Goal: Task Accomplishment & Management: Complete application form

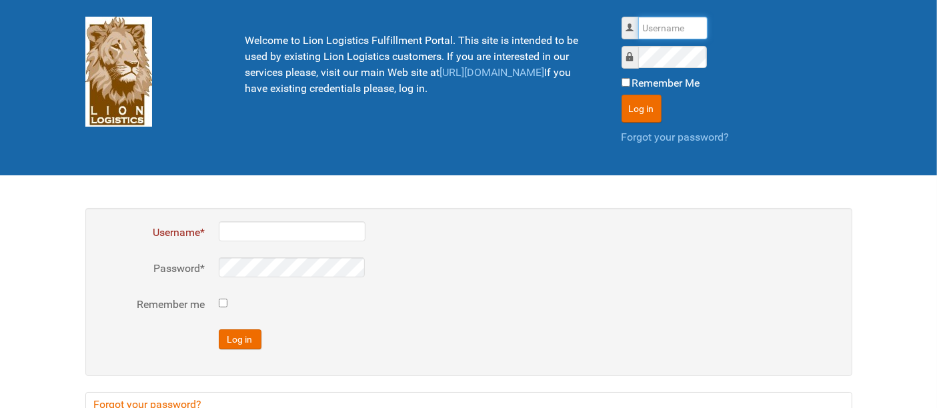
click at [667, 24] on input "Username" at bounding box center [672, 28] width 69 height 23
type input "al"
click at [622, 95] on button "Log in" at bounding box center [642, 109] width 40 height 28
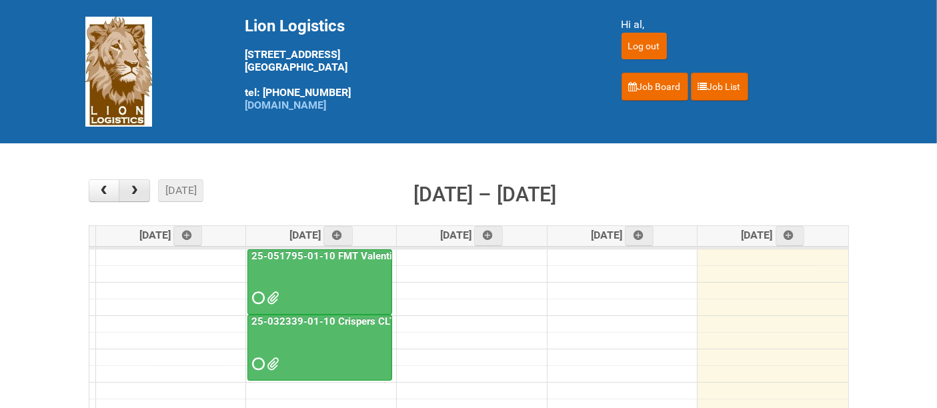
click at [140, 190] on span "button" at bounding box center [134, 190] width 13 height 11
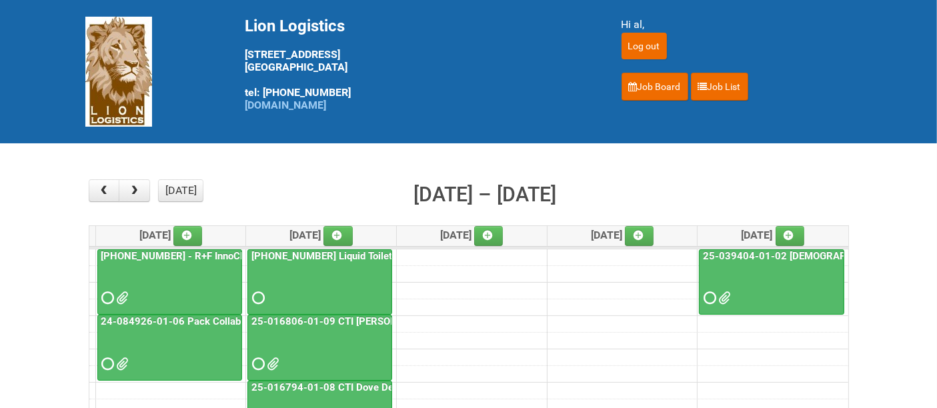
click at [167, 276] on div at bounding box center [170, 286] width 142 height 43
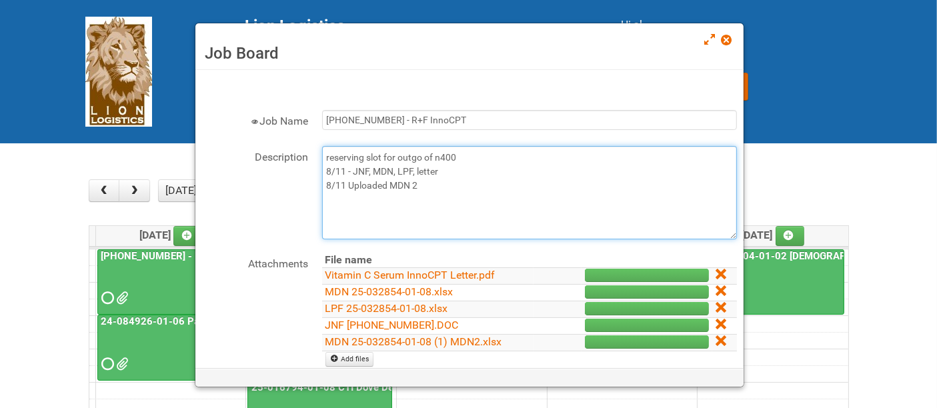
click at [439, 185] on textarea "reserving slot for outgo of n400 8/11 - JNF, MDN, LPF, letter 8/11 Uploaded MDN…" at bounding box center [529, 192] width 415 height 93
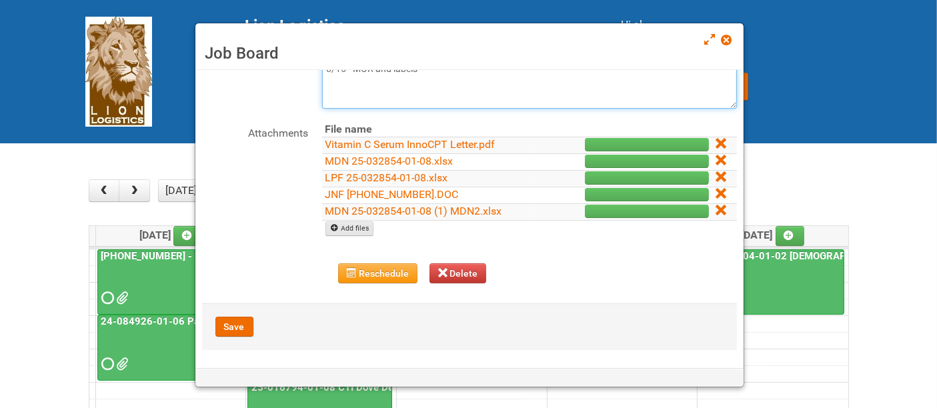
type textarea "reserving slot for outgo of n400 8/11 - JNF, MDN, LPF, letter 8/11 Uploaded MDN…"
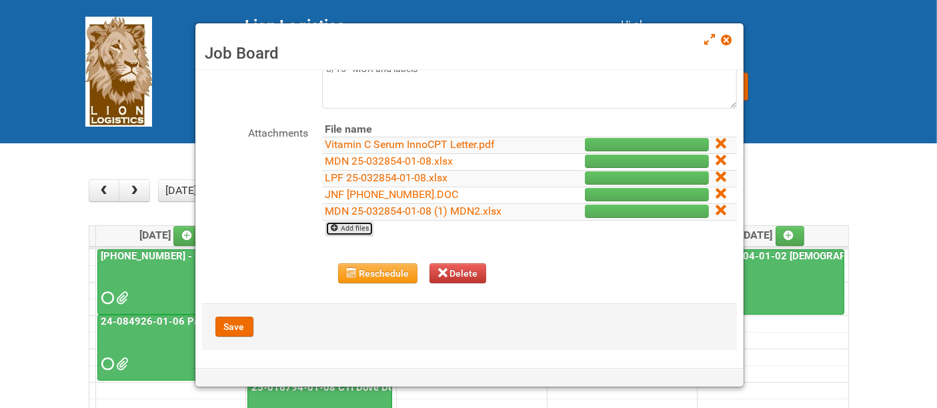
click at [347, 223] on link "Add files" at bounding box center [349, 228] width 49 height 15
type input "C:\fakepath\MOR 25-032854-01-08.xlsm"
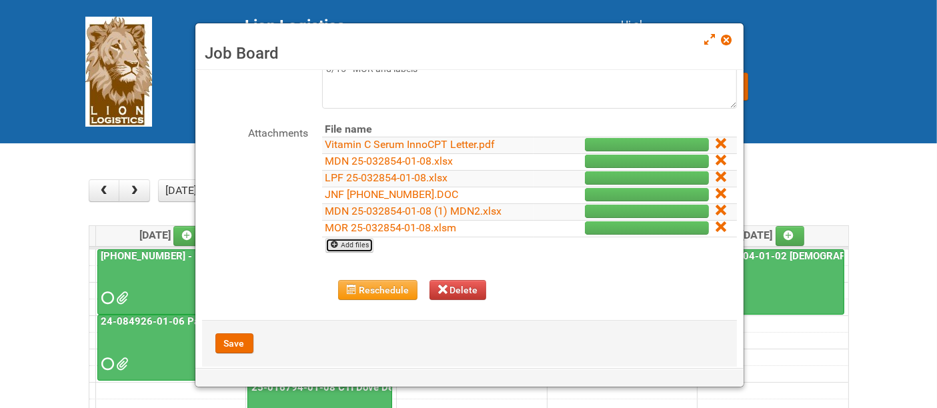
click at [347, 239] on link "Add files" at bounding box center [349, 245] width 49 height 15
type input "C:\fakepath\25_032854_01_LABELS_Lion.xlsx"
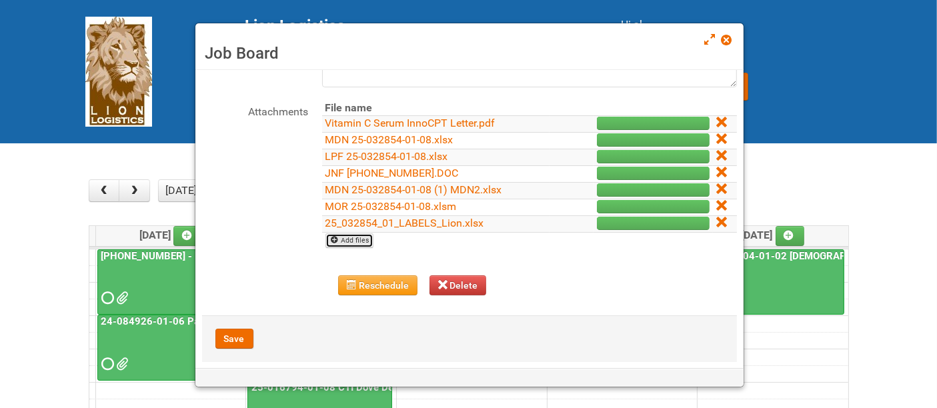
scroll to position [163, 0]
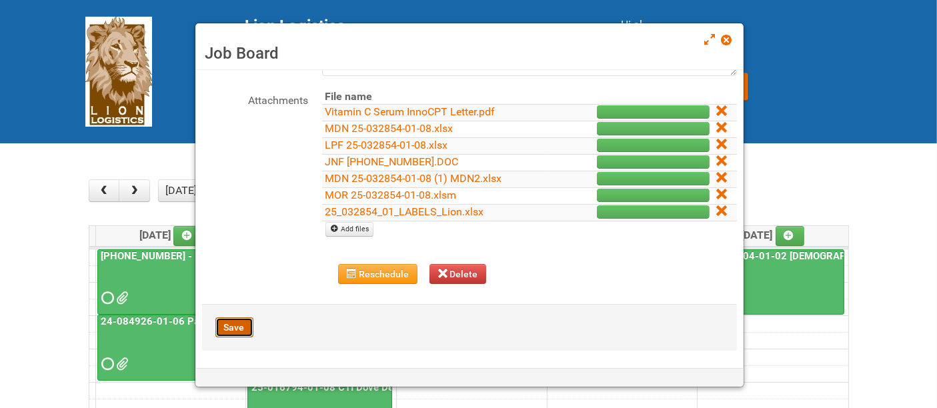
click at [240, 325] on button "Save" at bounding box center [234, 327] width 38 height 20
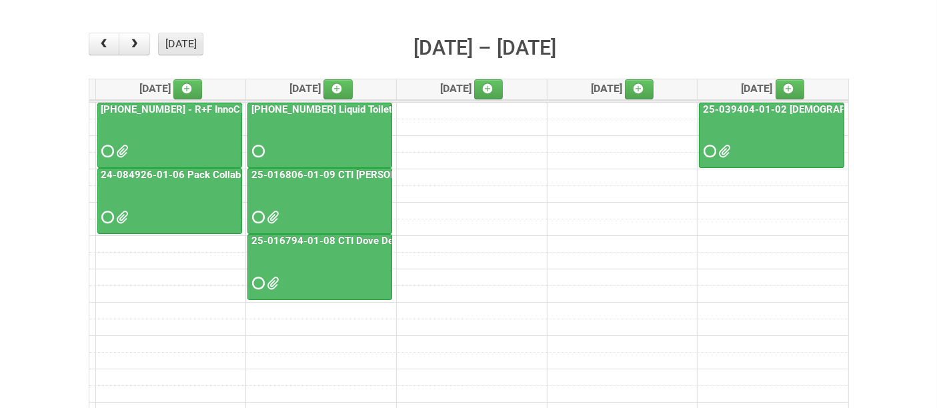
scroll to position [148, 0]
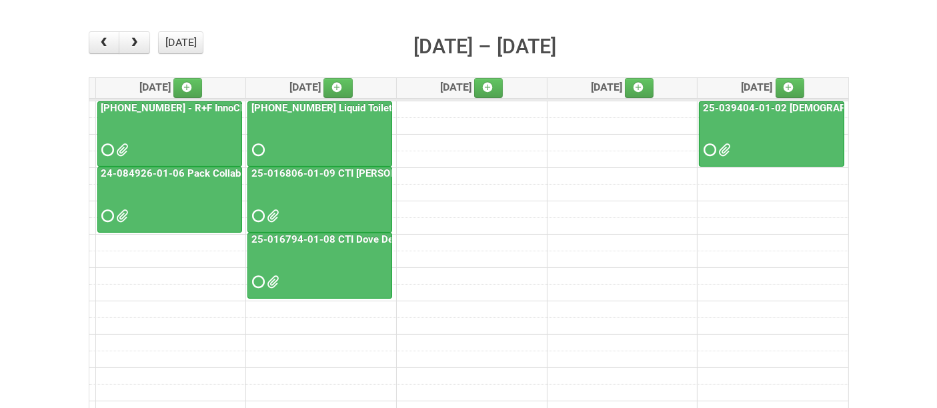
click at [165, 189] on div at bounding box center [170, 204] width 142 height 43
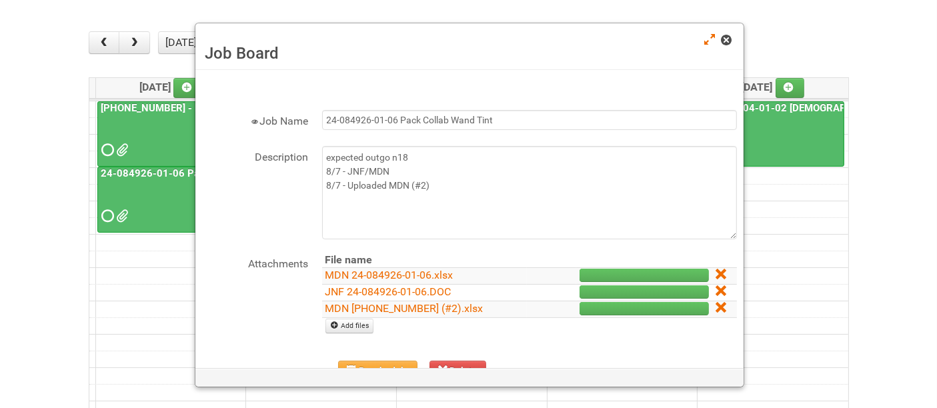
click at [727, 41] on span at bounding box center [726, 39] width 9 height 9
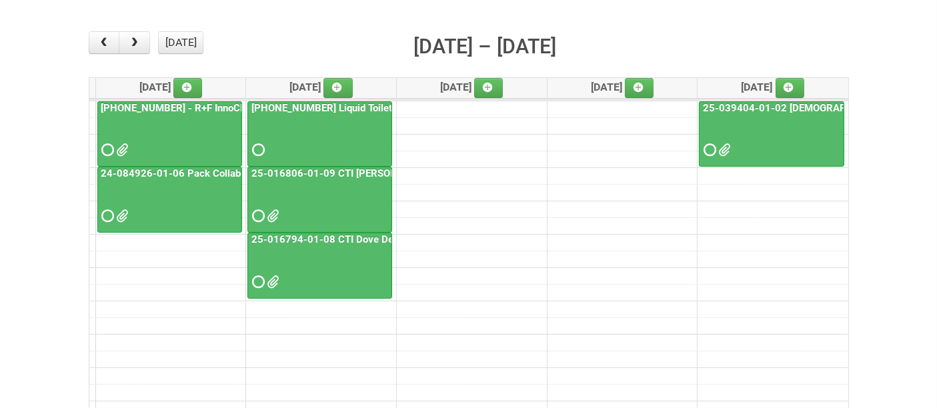
click at [177, 205] on div at bounding box center [170, 204] width 142 height 43
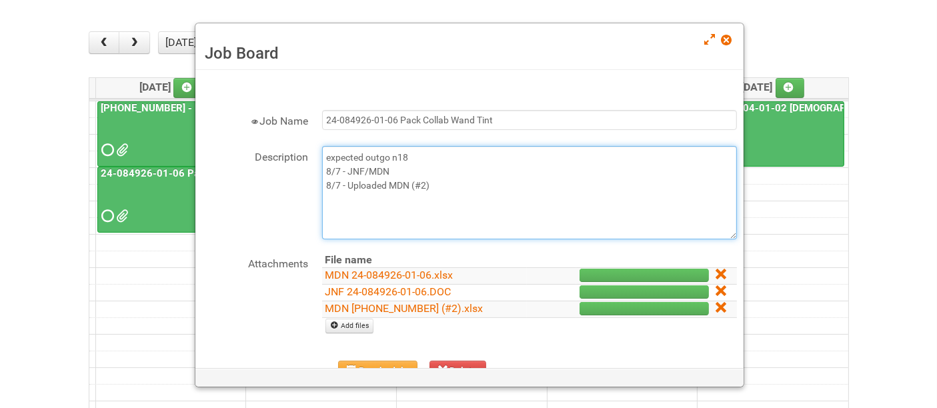
click at [455, 182] on textarea "expected outgo n18 8/7 - JNF/MDN 8/7 - Uploaded MDN (#2)" at bounding box center [529, 192] width 415 height 93
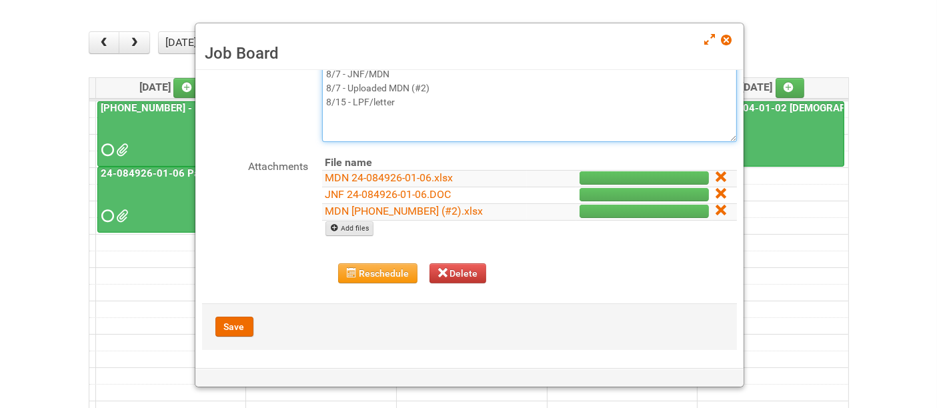
type textarea "expected outgo n18 8/7 - JNF/MDN 8/7 - Uploaded MDN (#2) 8/15 - LPF/letter"
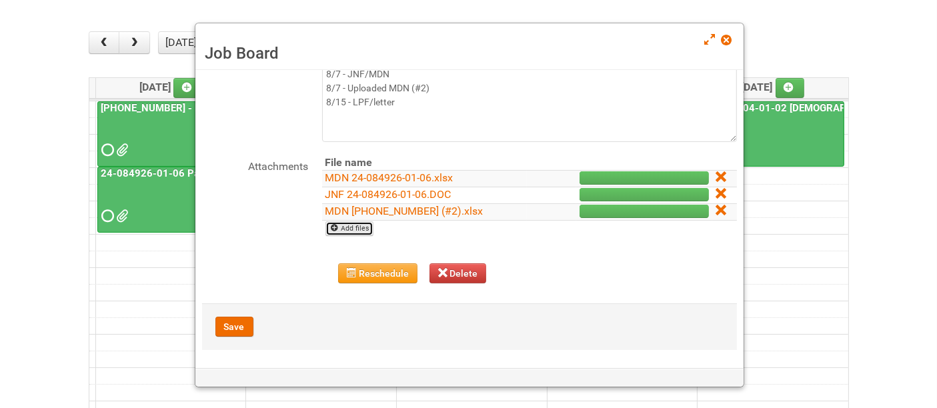
click at [361, 225] on link "Add files" at bounding box center [349, 228] width 49 height 15
type input "C:\fakepath\LPF 24-084926-01-06.xlsx"
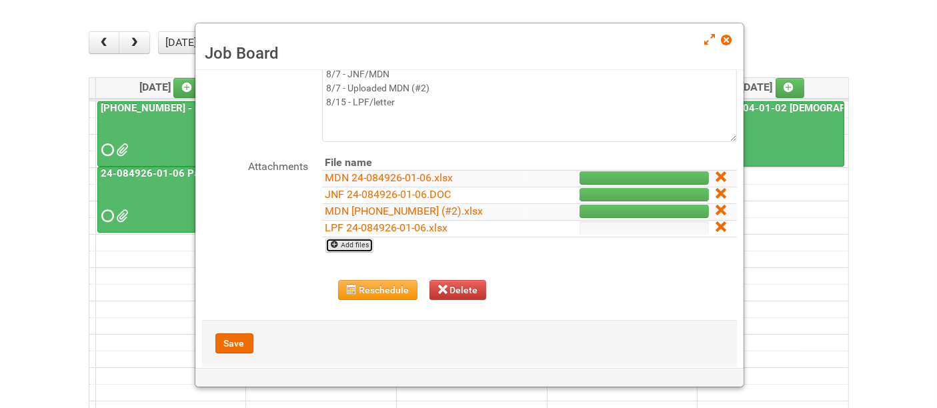
click at [348, 247] on link "Add files" at bounding box center [349, 245] width 49 height 15
type input "C:\fakepath\Instructions_Wand Tint US.pdf"
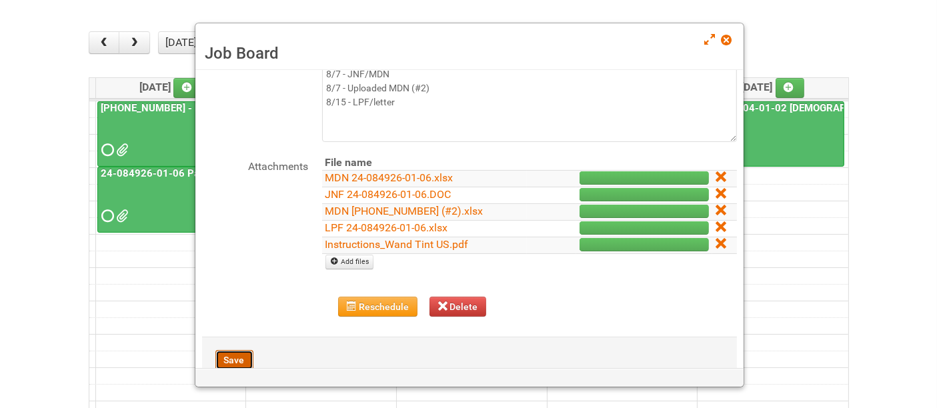
click at [232, 355] on button "Save" at bounding box center [234, 360] width 38 height 20
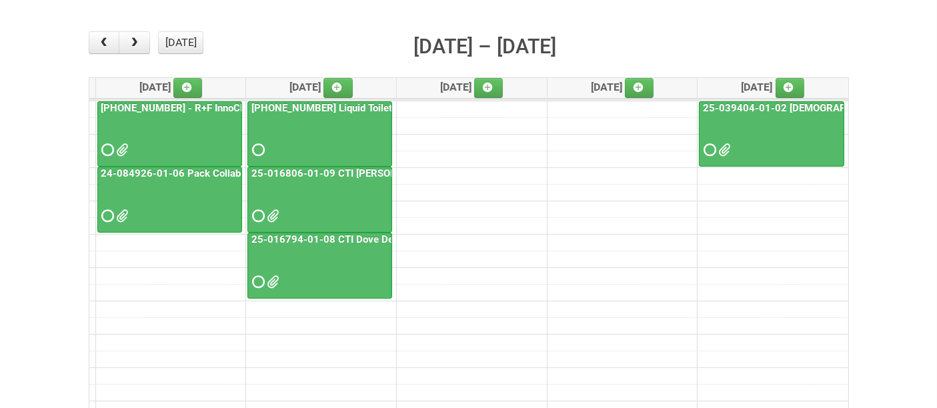
click at [178, 134] on div at bounding box center [170, 138] width 142 height 43
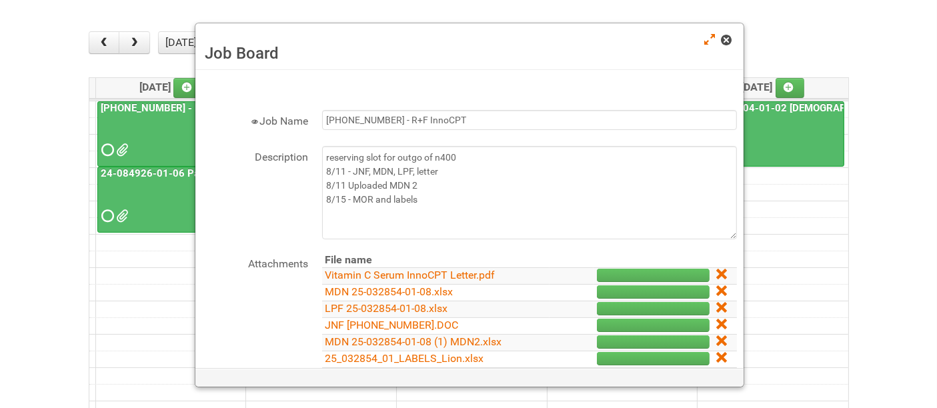
click at [726, 41] on span at bounding box center [726, 39] width 9 height 9
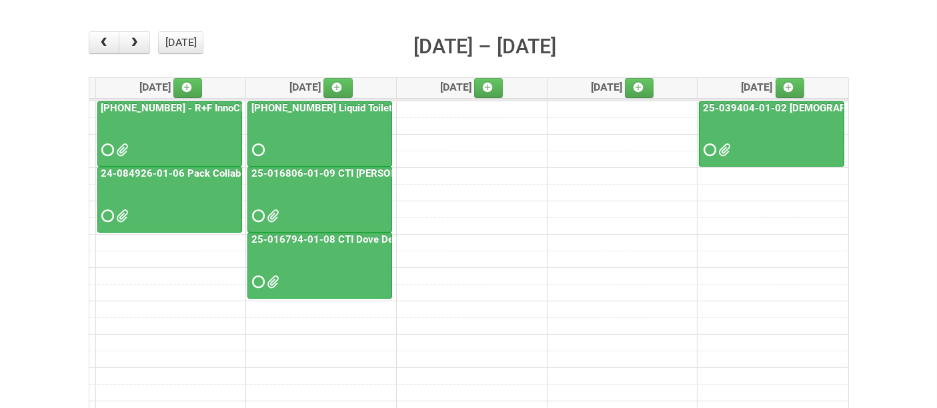
click at [197, 195] on div at bounding box center [170, 204] width 142 height 43
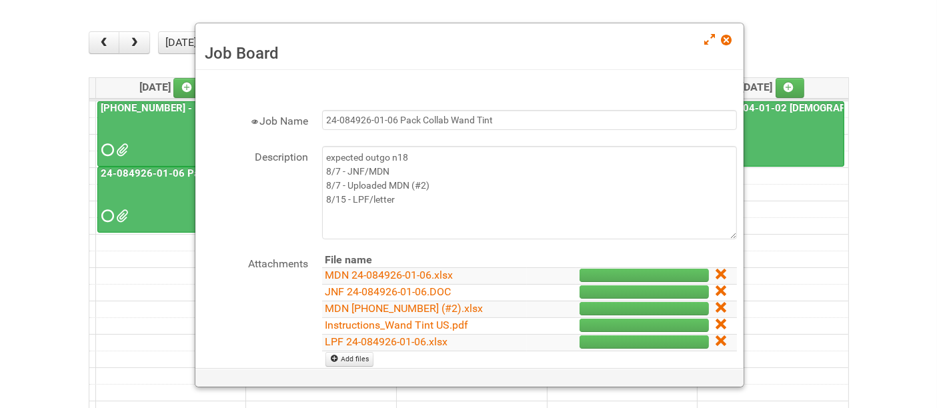
drag, startPoint x: 723, startPoint y: 37, endPoint x: 707, endPoint y: 71, distance: 37.6
click at [723, 37] on span at bounding box center [726, 39] width 9 height 9
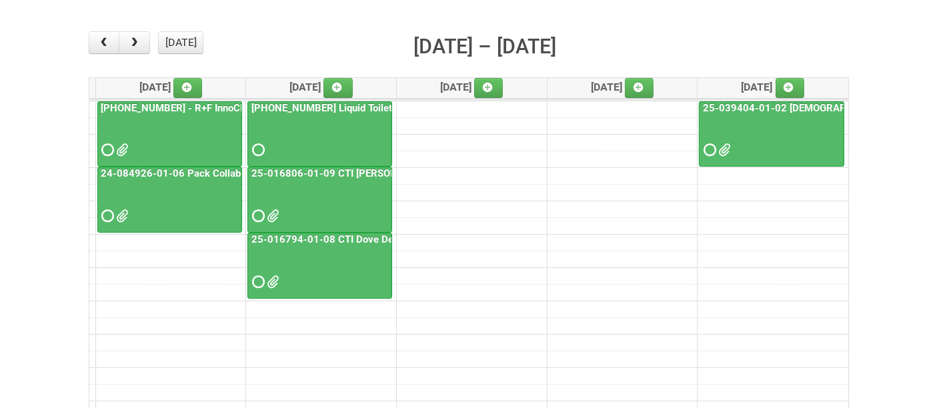
click at [175, 205] on div at bounding box center [170, 204] width 142 height 43
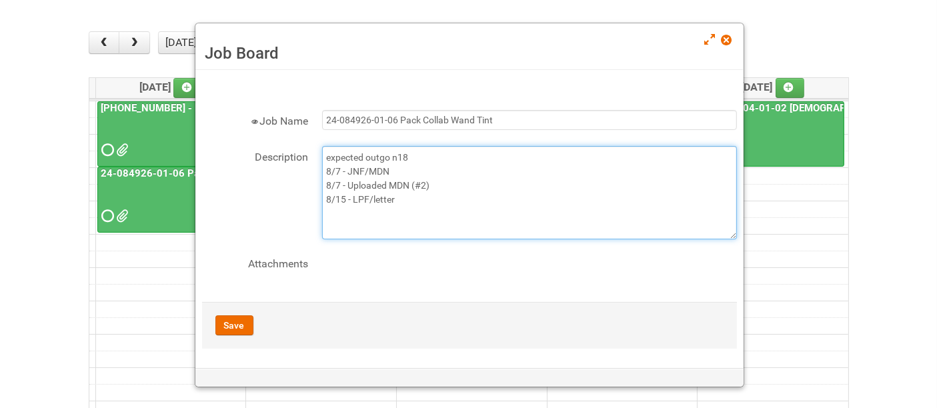
click at [424, 199] on textarea "expected outgo n18 8/7 - JNF/MDN 8/7 - Uploaded MDN (#2) 8/15 - LPF/letter" at bounding box center [529, 192] width 415 height 93
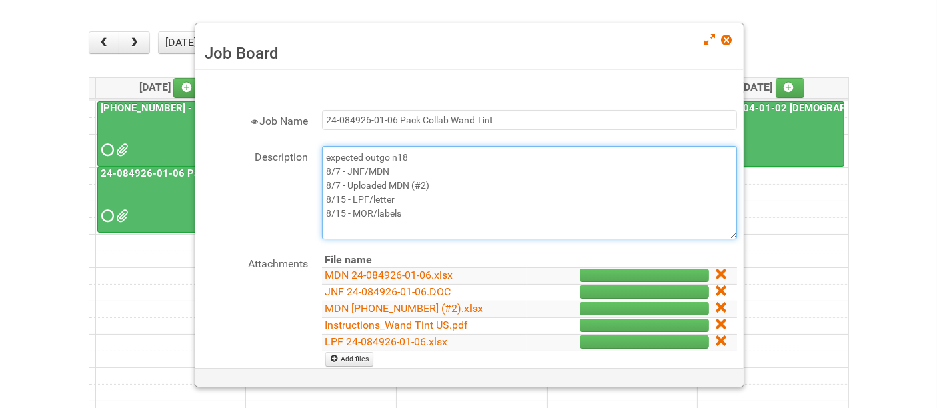
scroll to position [131, 0]
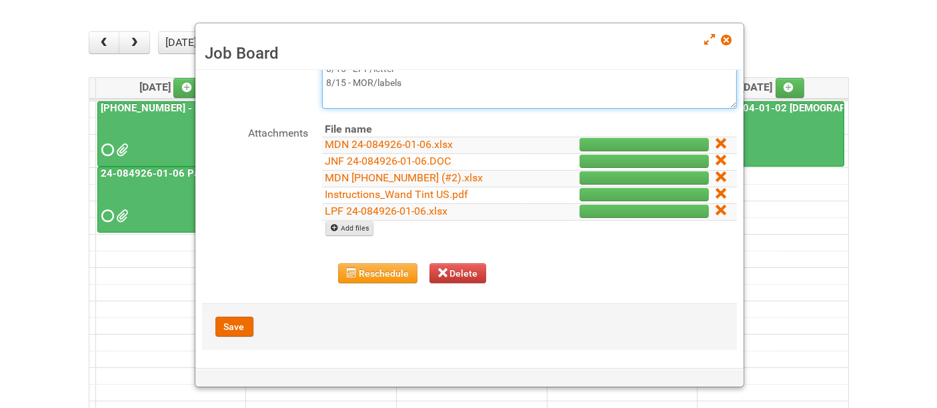
type textarea "expected outgo n18 8/7 - JNF/MDN 8/7 - Uploaded MDN (#2) 8/15 - LPF/letter 8/15…"
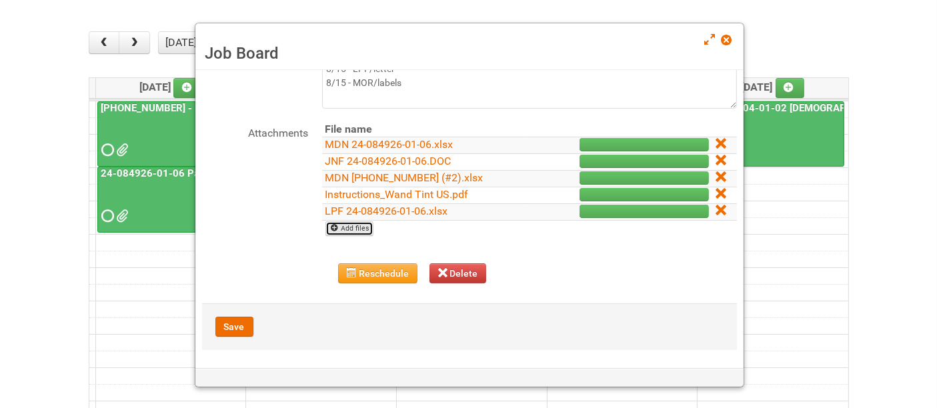
click at [345, 226] on link "Add files" at bounding box center [349, 228] width 49 height 15
type input "C:\fakepath\MOR 24-084926-01-08.xlsm"
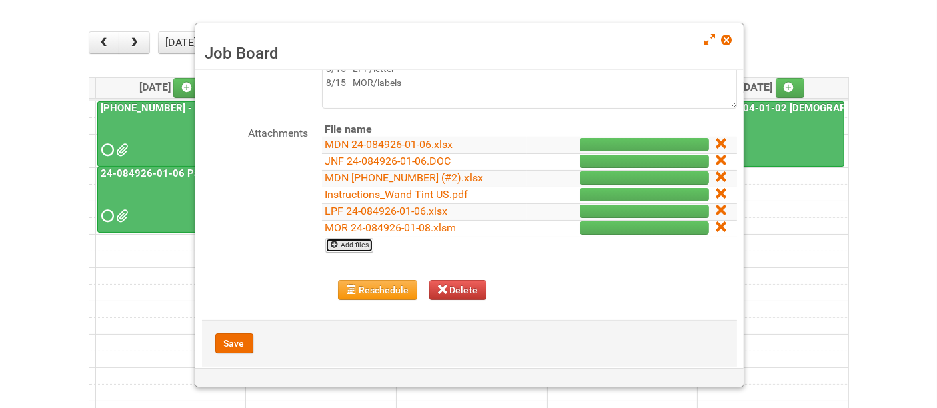
click at [335, 241] on icon at bounding box center [334, 244] width 9 height 9
type input "C:\fakepath\Labels 24-084926-01-06 Pack Collab Wand Tint - Lion.xlsx"
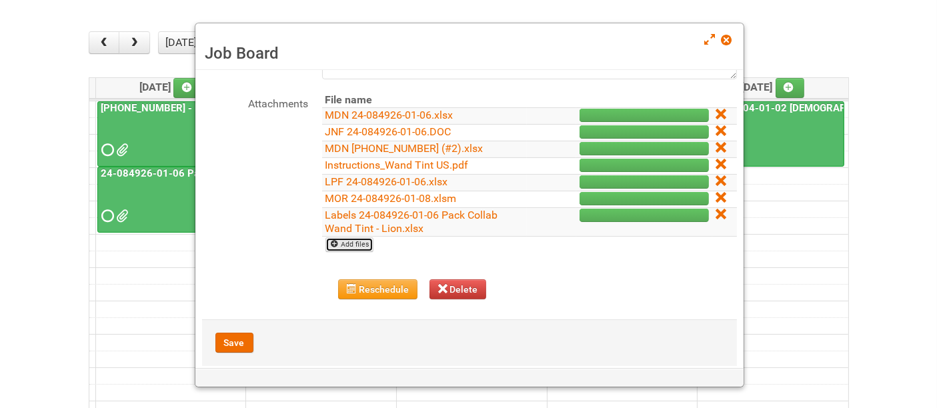
scroll to position [175, 0]
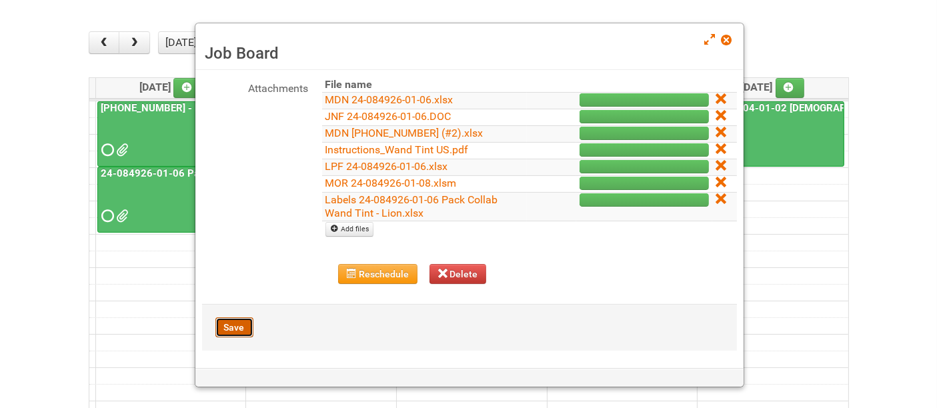
click at [237, 328] on button "Save" at bounding box center [234, 327] width 38 height 20
